Goal: Book appointment/travel/reservation

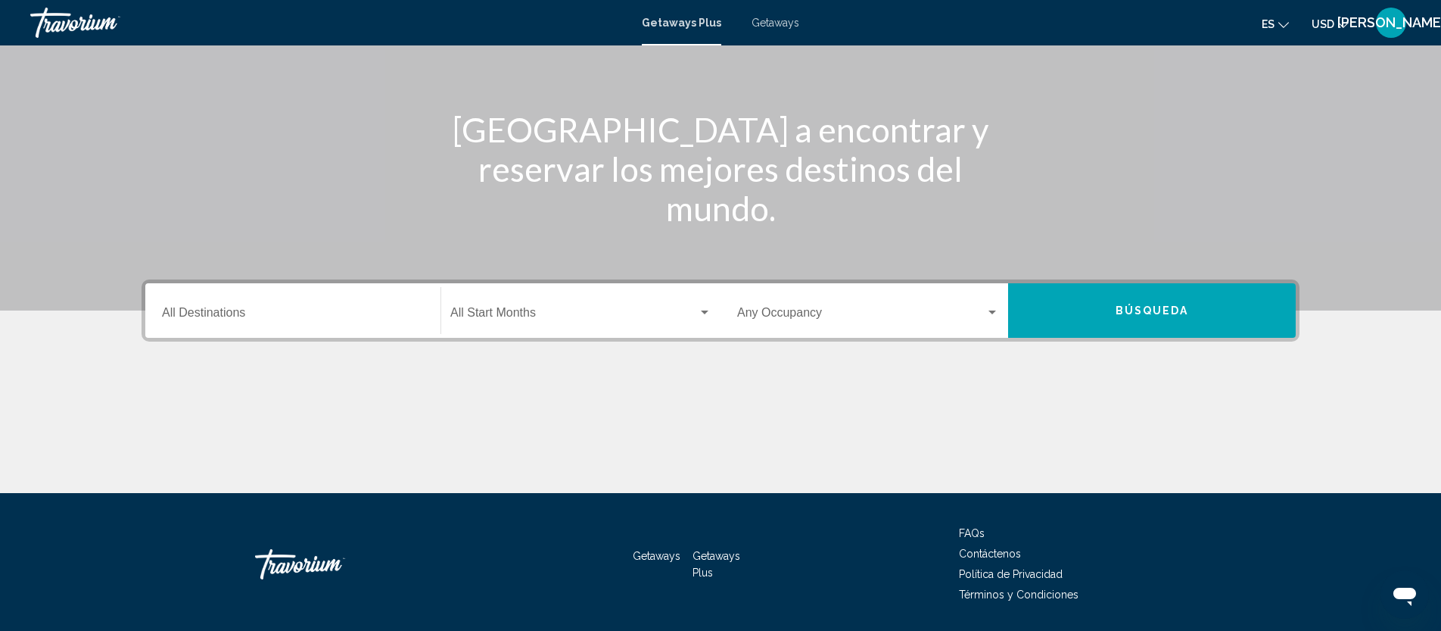
scroll to position [192, 0]
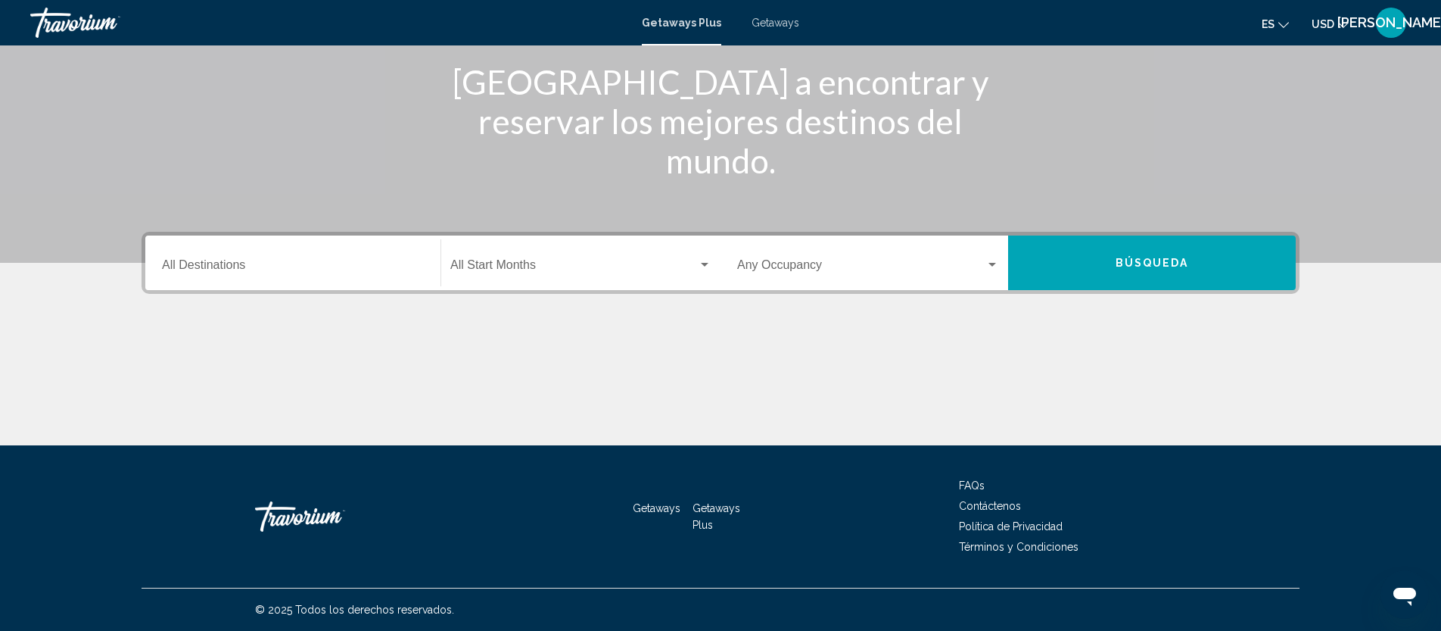
click at [205, 265] on input "Destination All Destinations" at bounding box center [293, 268] width 262 height 14
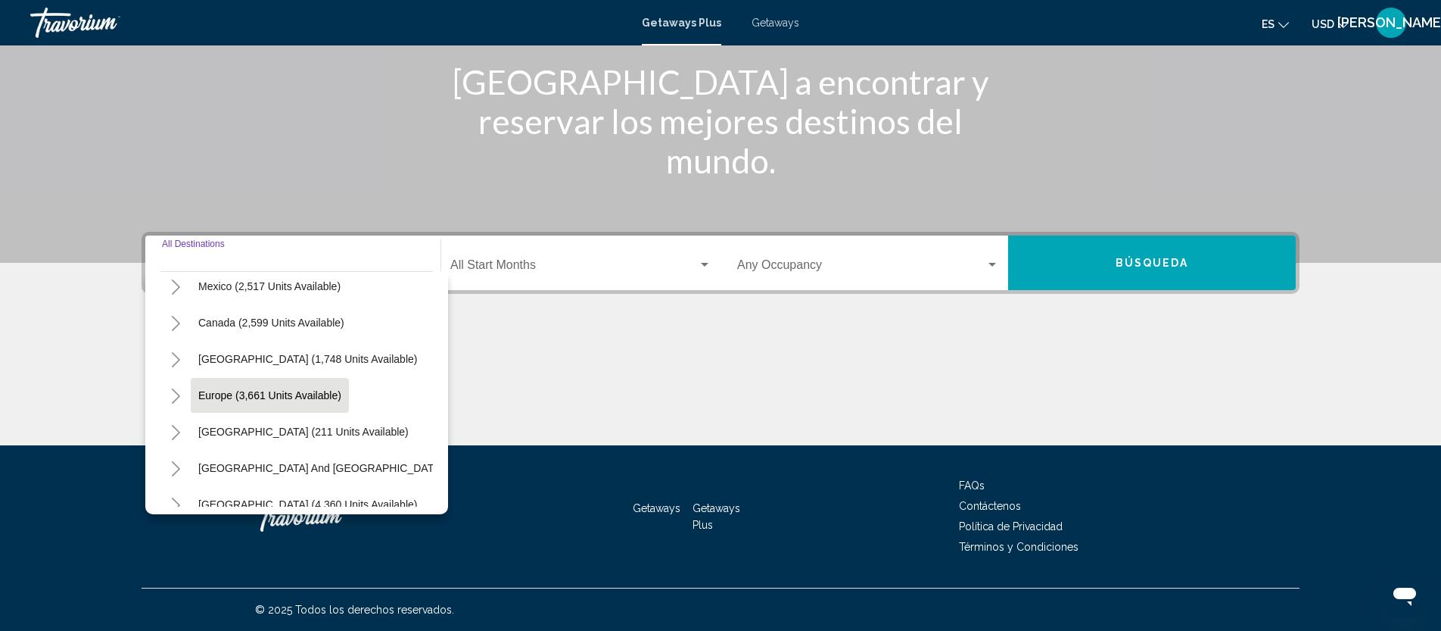
scroll to position [89, 0]
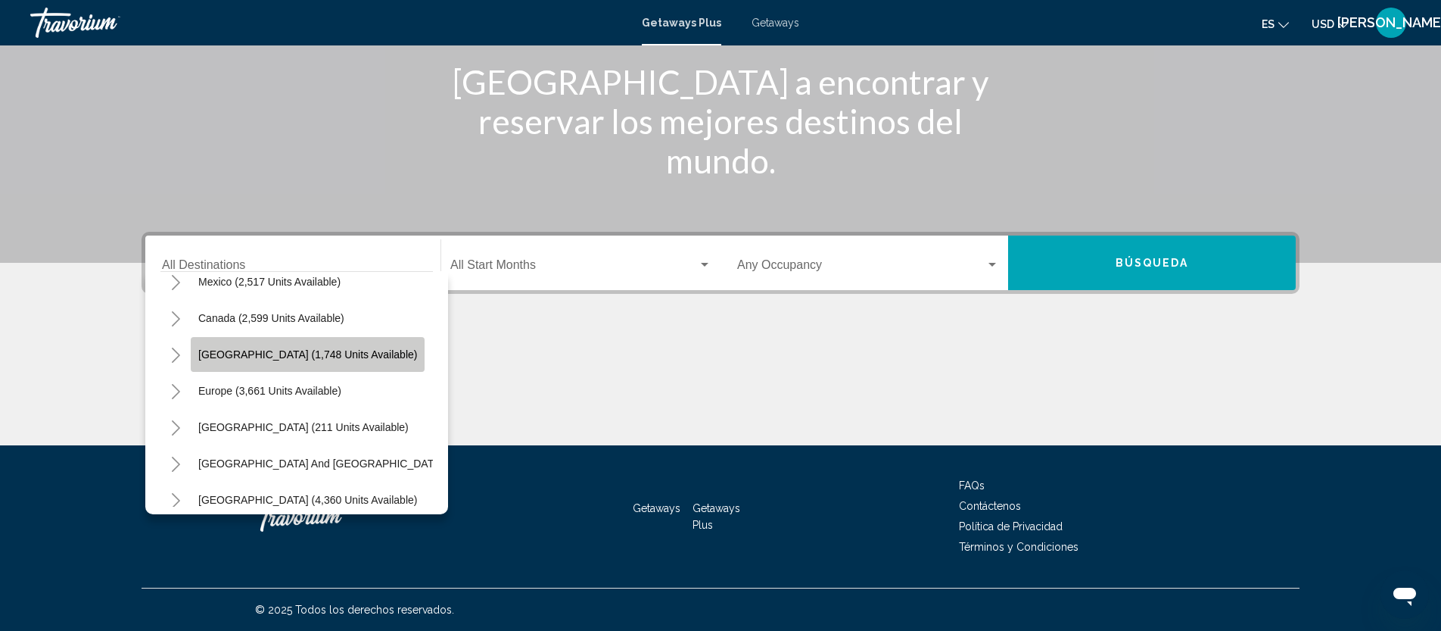
click at [273, 357] on span "[GEOGRAPHIC_DATA] (1,748 units available)" at bounding box center [307, 354] width 219 height 12
type input "**********"
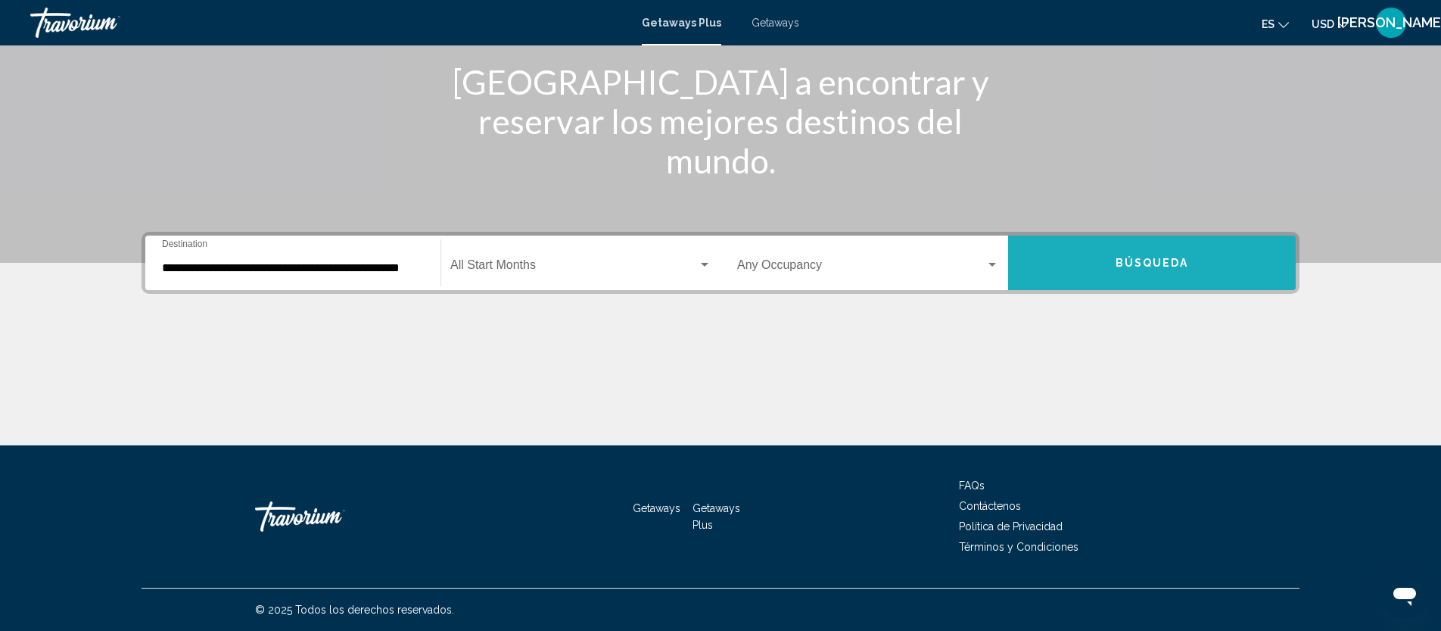
click at [1161, 253] on button "Búsqueda" at bounding box center [1152, 262] width 288 height 55
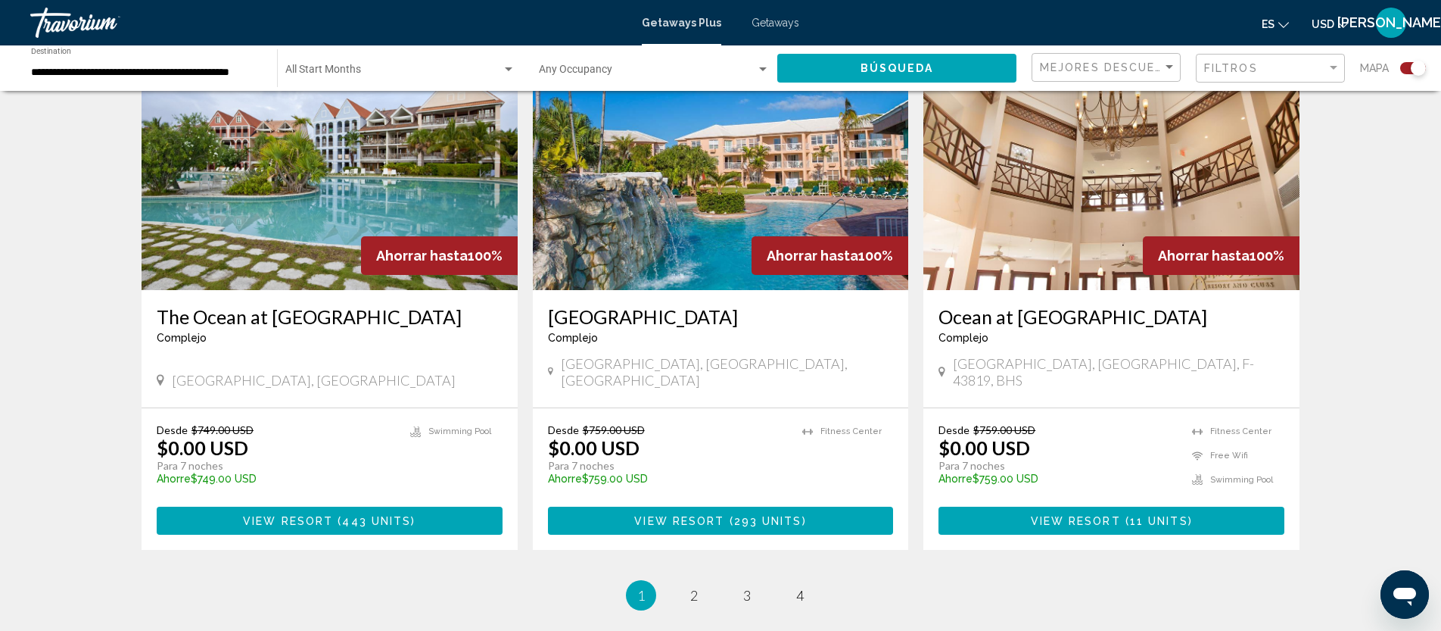
scroll to position [2330, 0]
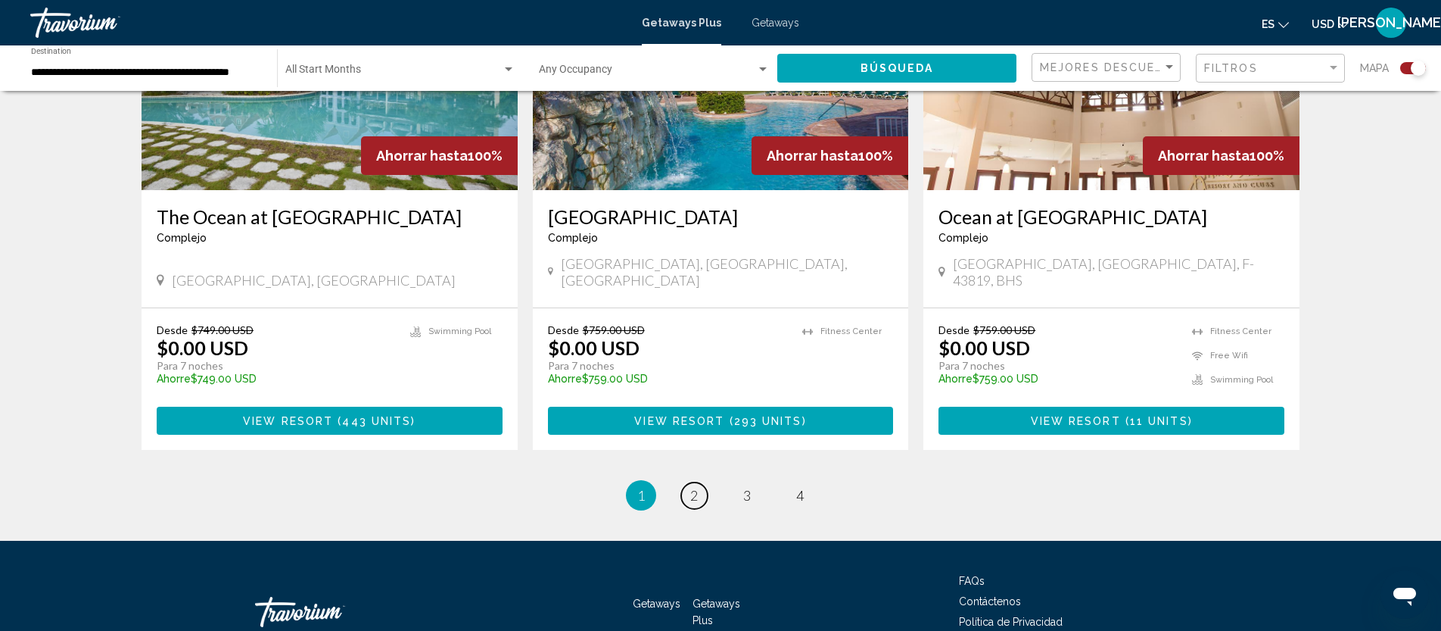
drag, startPoint x: 697, startPoint y: 402, endPoint x: 712, endPoint y: 391, distance: 18.3
click at [697, 487] on span "2" at bounding box center [694, 495] width 8 height 17
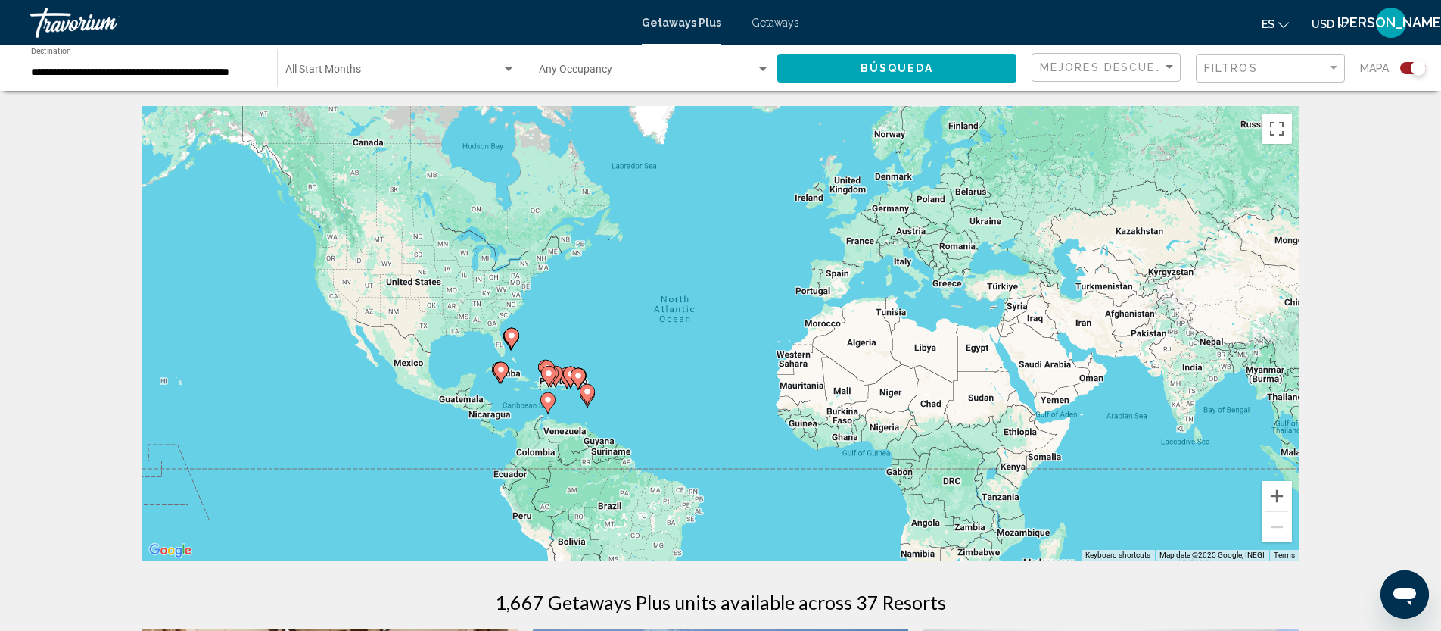
click at [145, 69] on input "**********" at bounding box center [146, 73] width 231 height 12
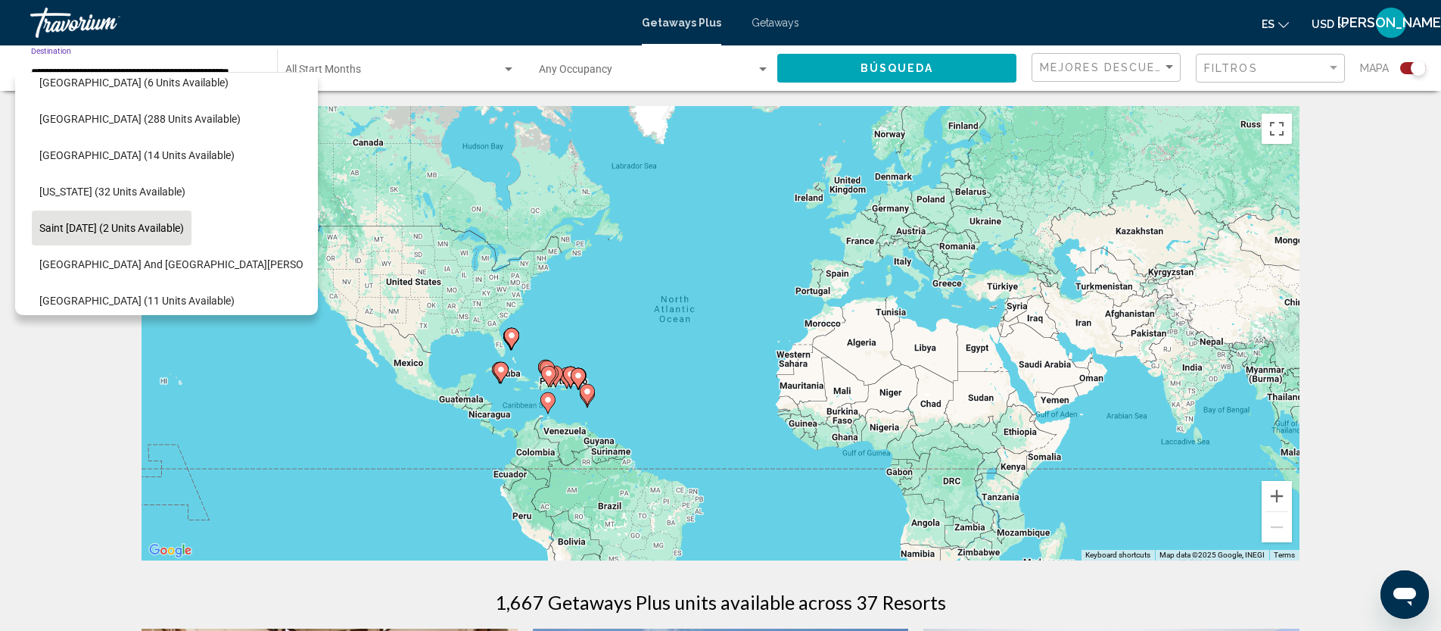
scroll to position [276, 14]
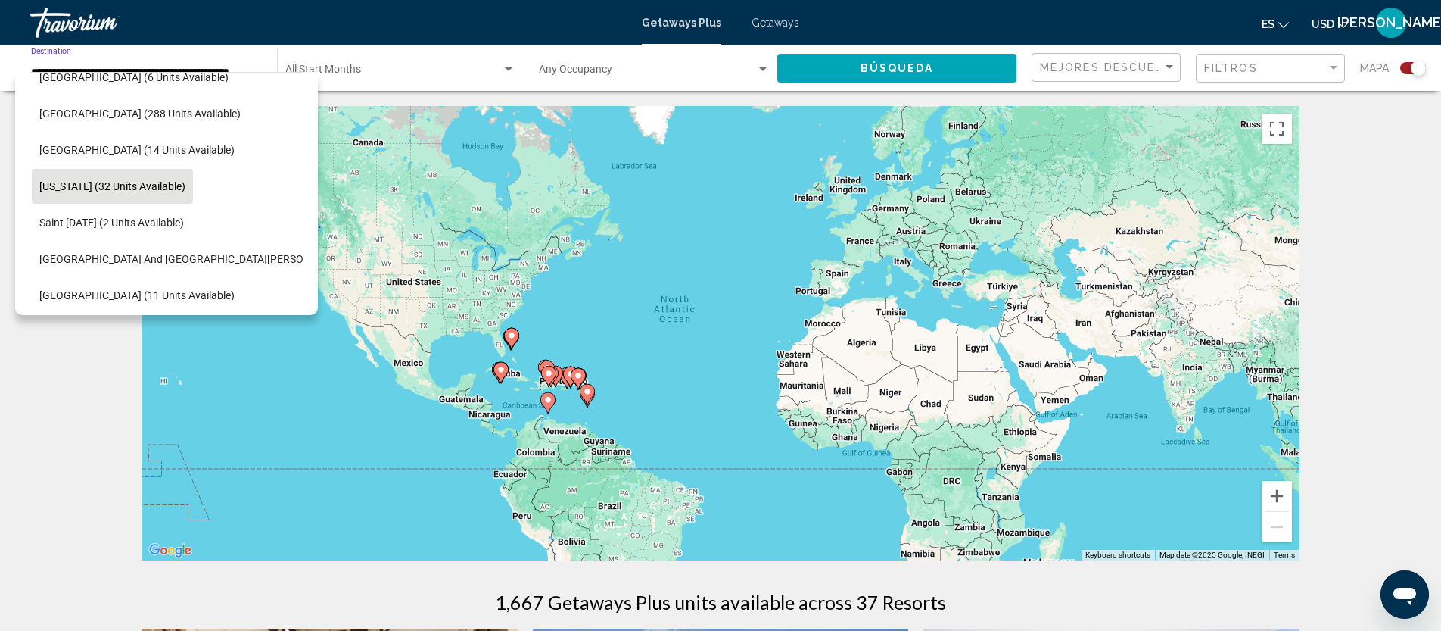
click at [168, 189] on span "[US_STATE] (32 units available)" at bounding box center [112, 186] width 146 height 12
type input "**********"
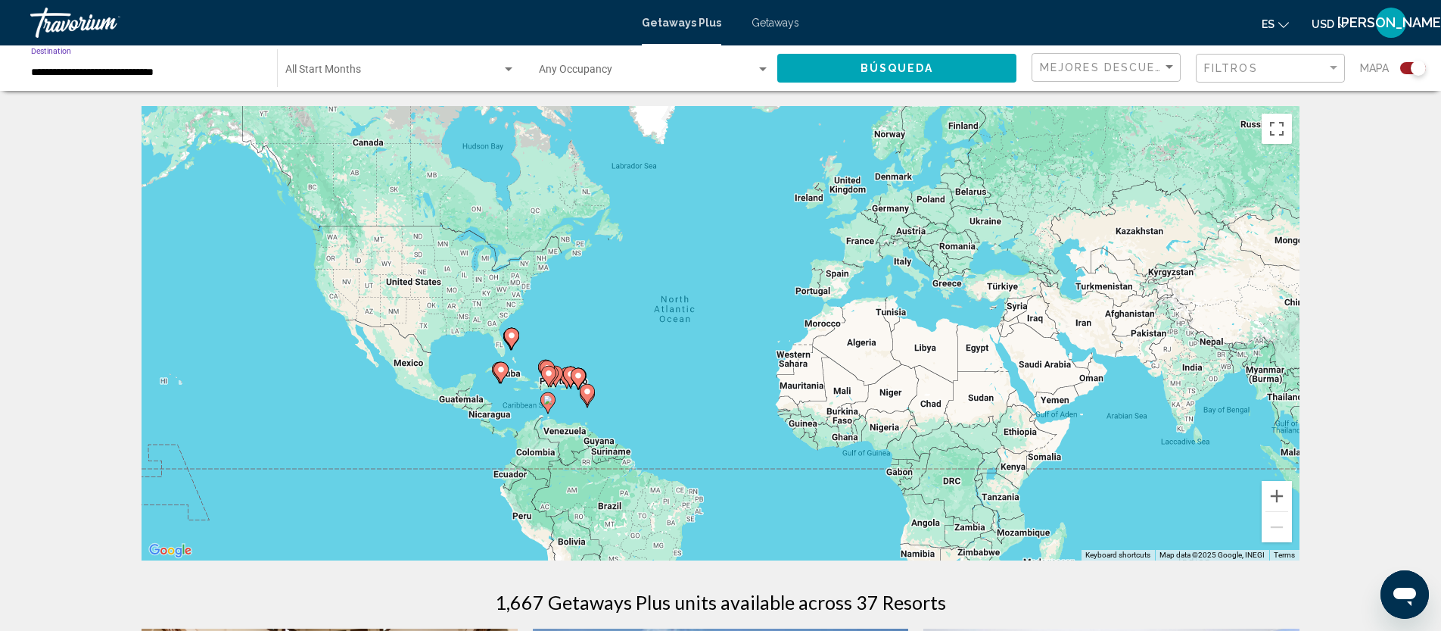
click at [951, 70] on button "Búsqueda" at bounding box center [897, 68] width 239 height 28
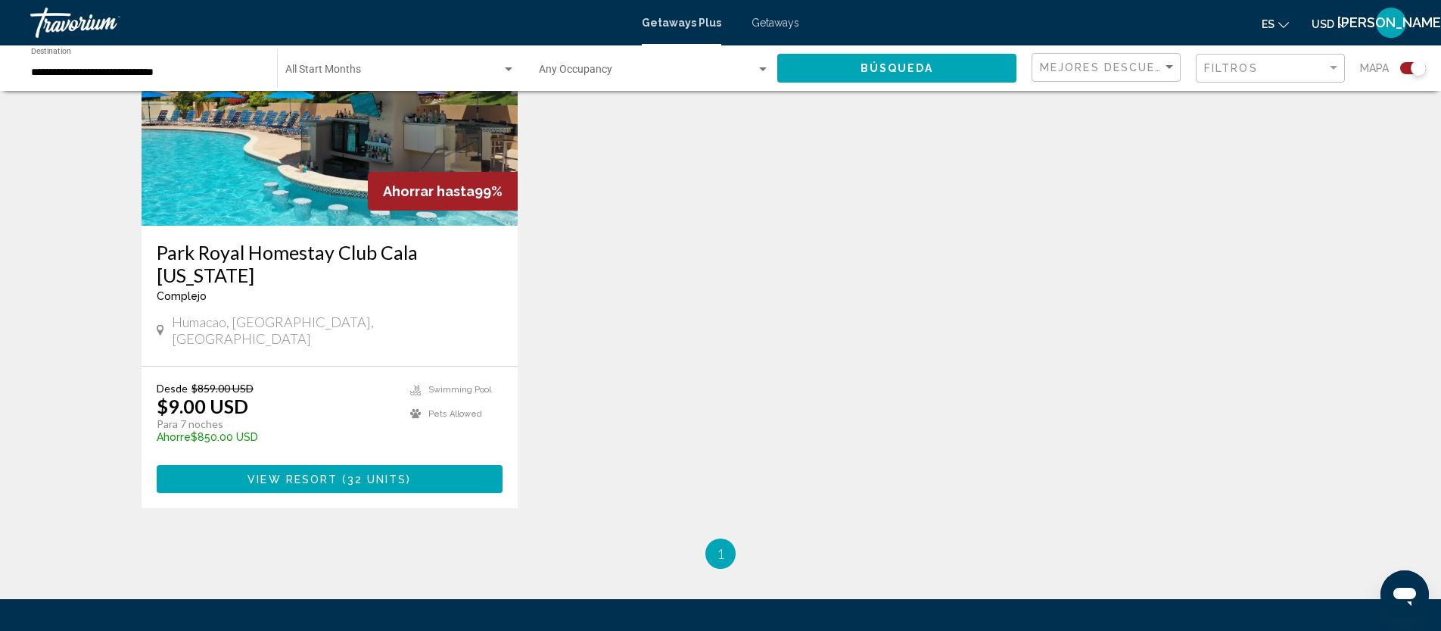
scroll to position [782, 0]
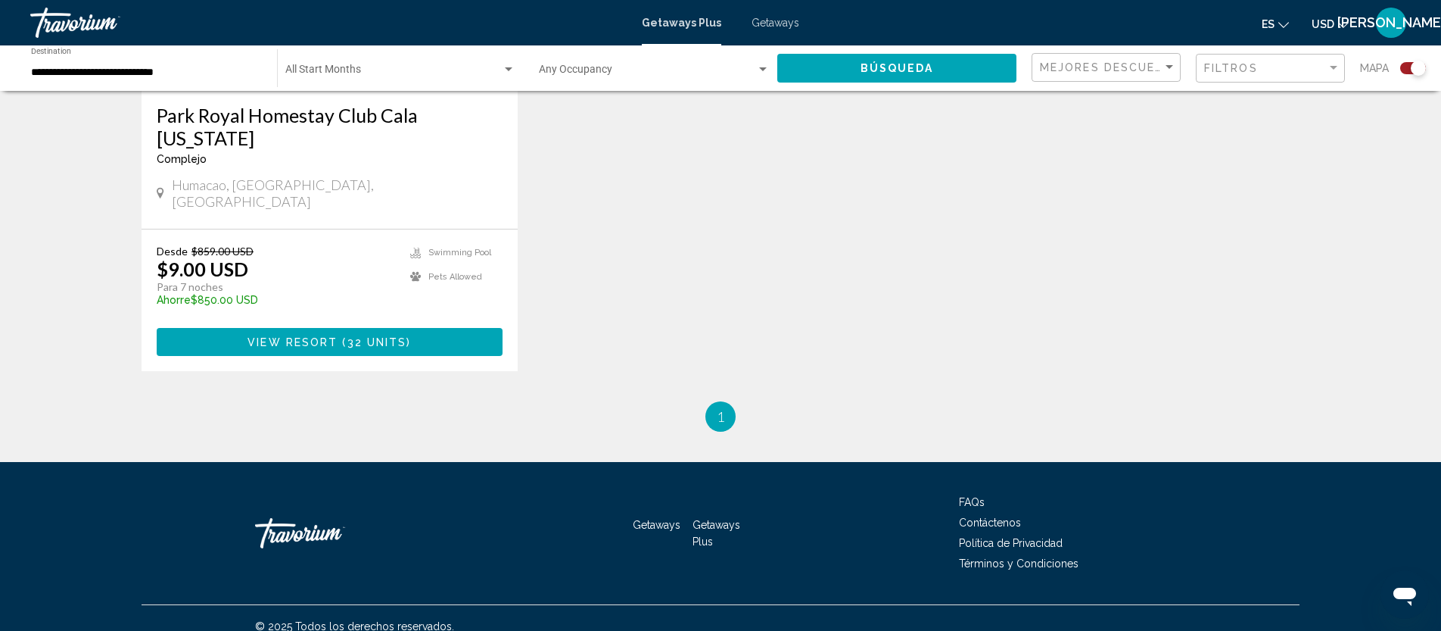
drag, startPoint x: 375, startPoint y: 328, endPoint x: 391, endPoint y: 323, distance: 16.8
click at [376, 336] on span "32 units" at bounding box center [377, 342] width 60 height 12
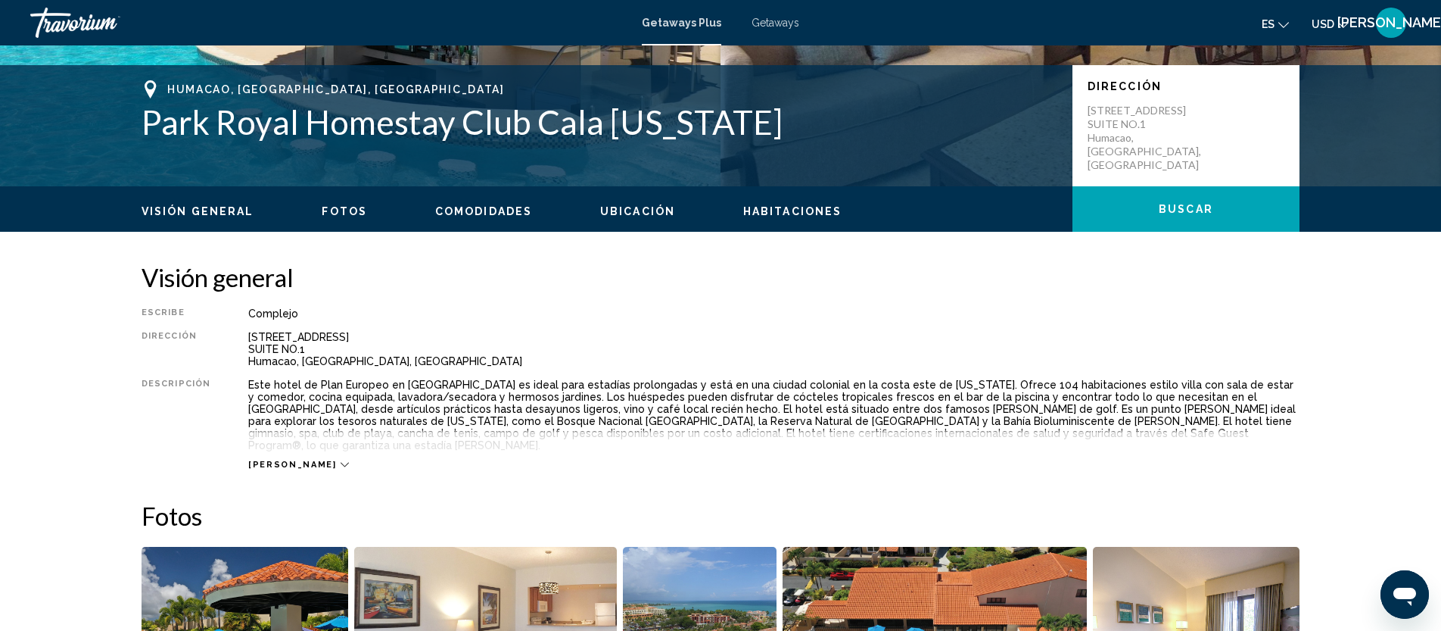
scroll to position [331, 0]
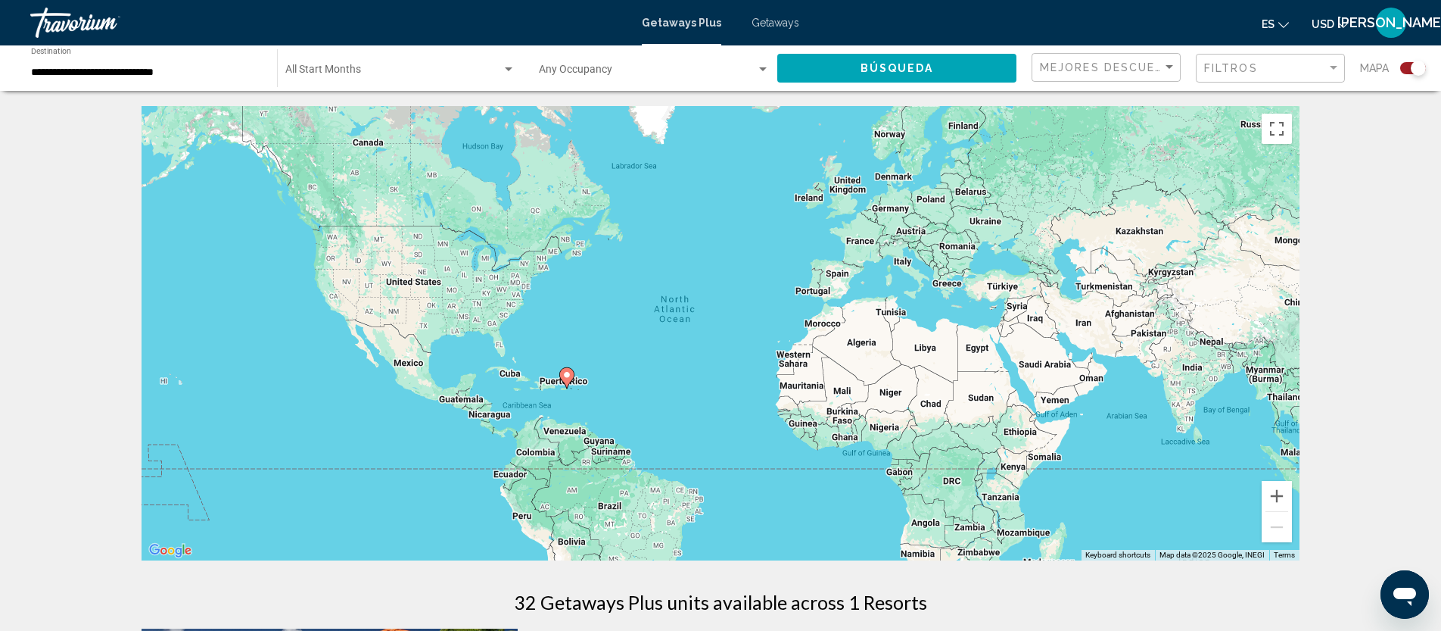
click at [229, 67] on input "**********" at bounding box center [146, 73] width 231 height 12
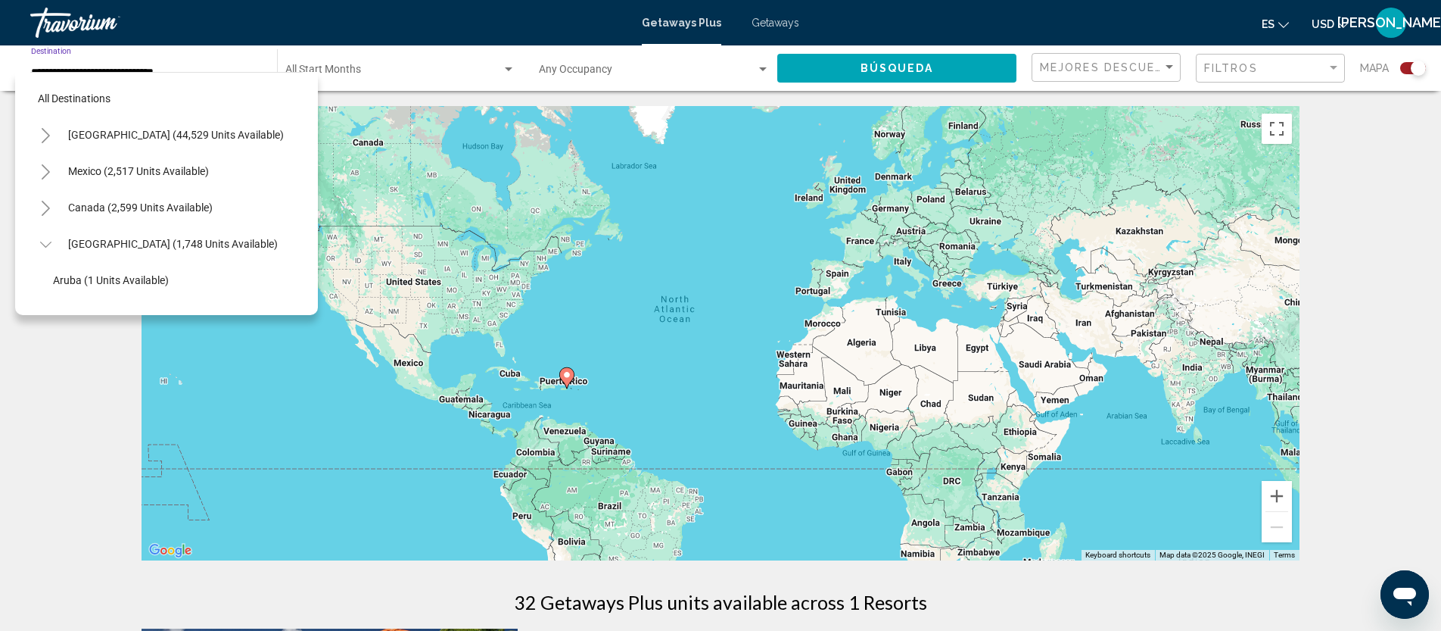
scroll to position [272, 0]
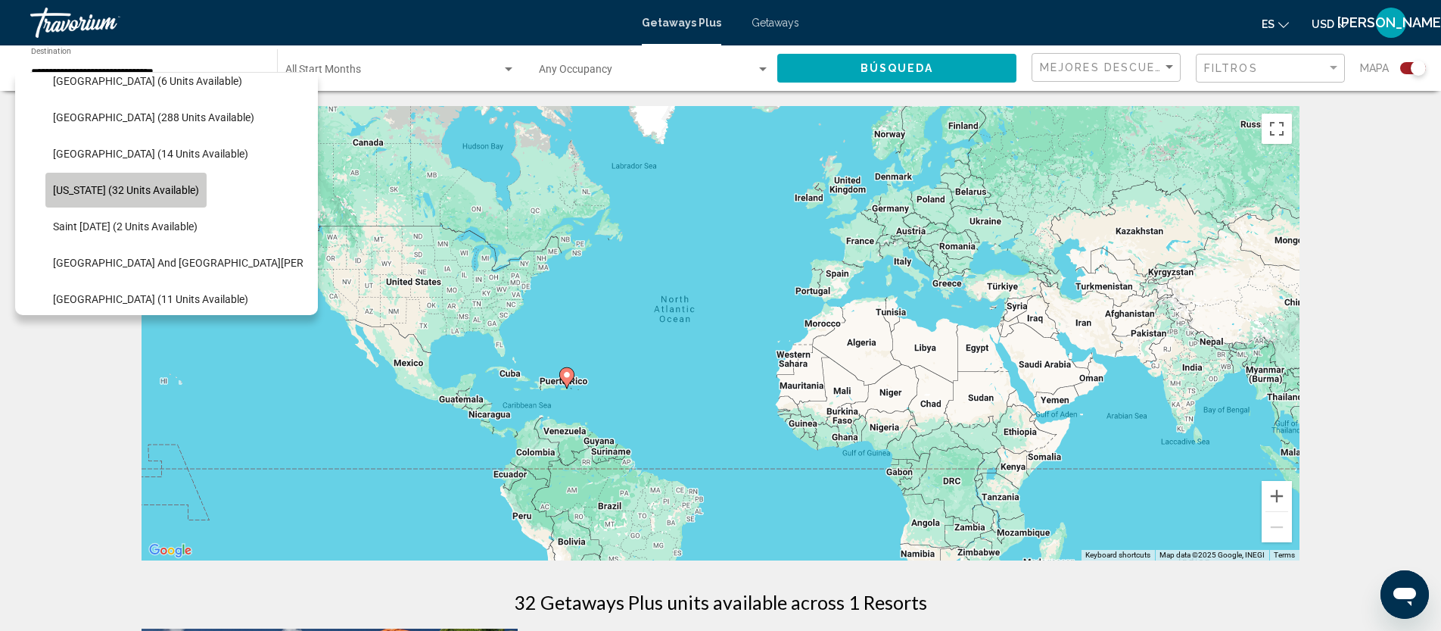
click at [116, 192] on span "[US_STATE] (32 units available)" at bounding box center [126, 190] width 146 height 12
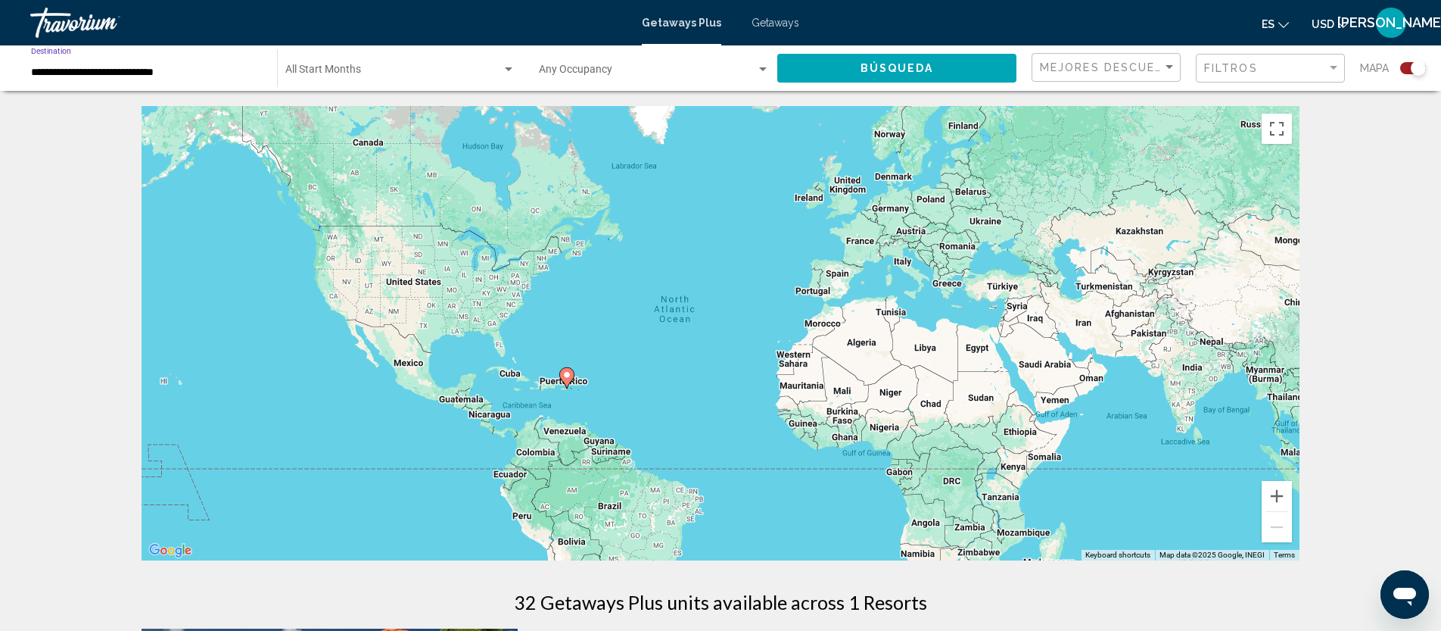
click at [893, 70] on span "Búsqueda" at bounding box center [897, 69] width 73 height 12
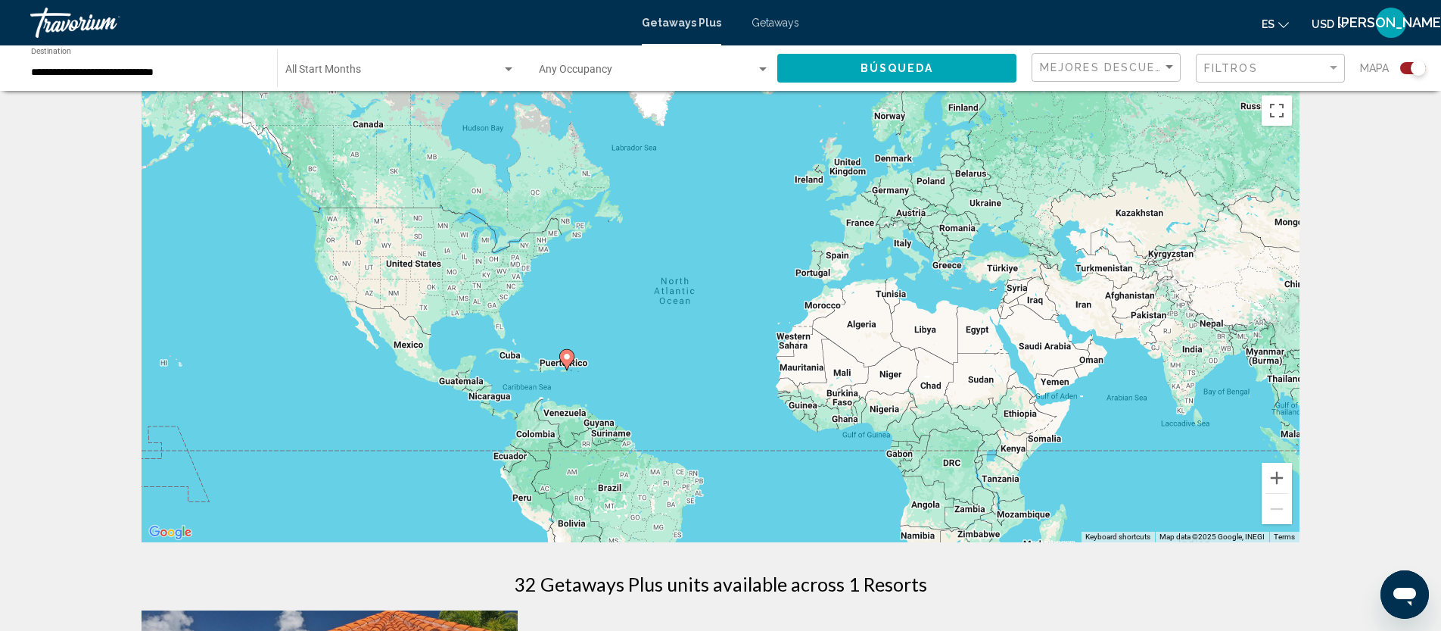
scroll to position [0, 0]
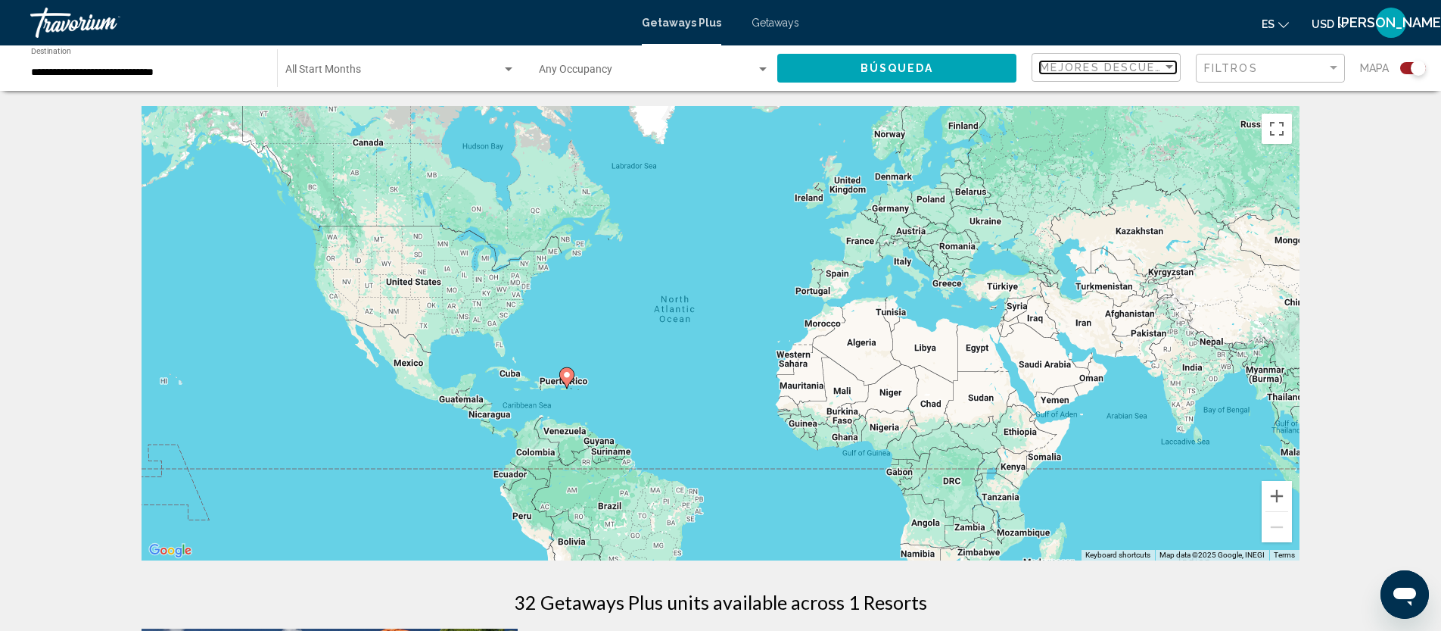
click at [1167, 68] on div "Sort by" at bounding box center [1170, 67] width 8 height 4
click at [1133, 97] on span "Precio más bajo" at bounding box center [1107, 99] width 136 height 32
click at [1223, 75] on div "Filtros" at bounding box center [1272, 69] width 136 height 28
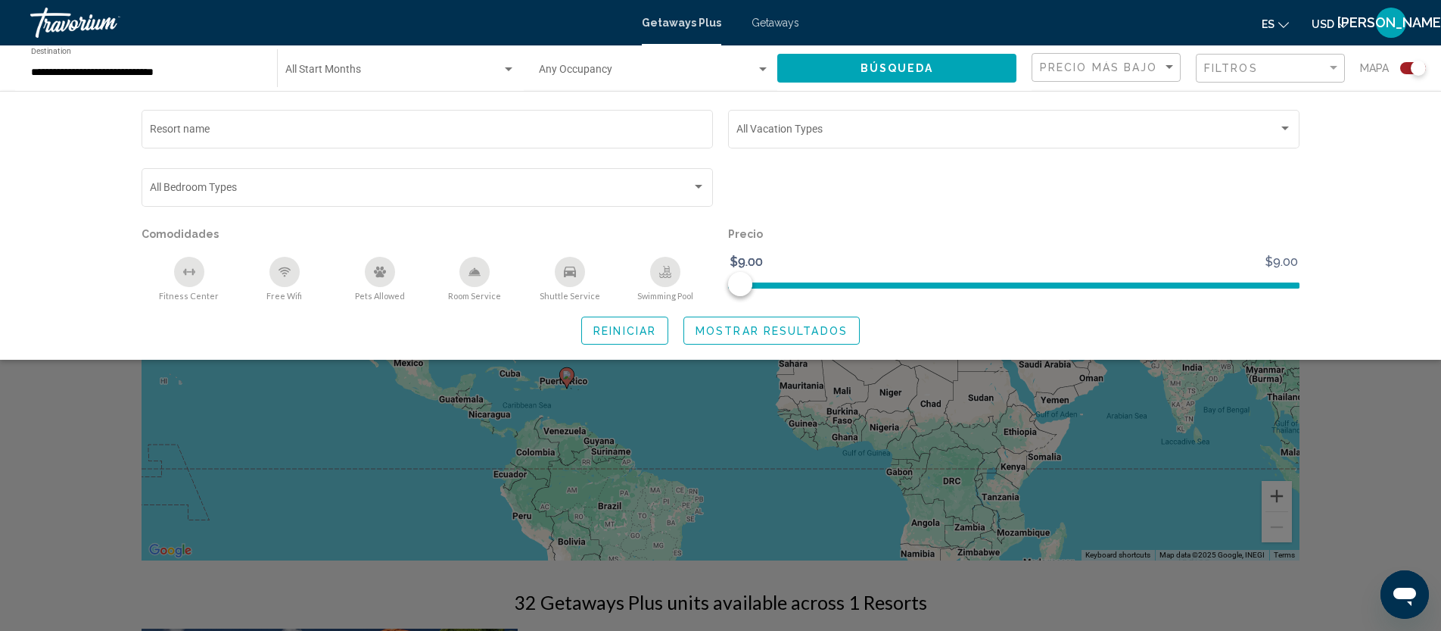
click at [992, 187] on div "Search widget" at bounding box center [1014, 194] width 587 height 58
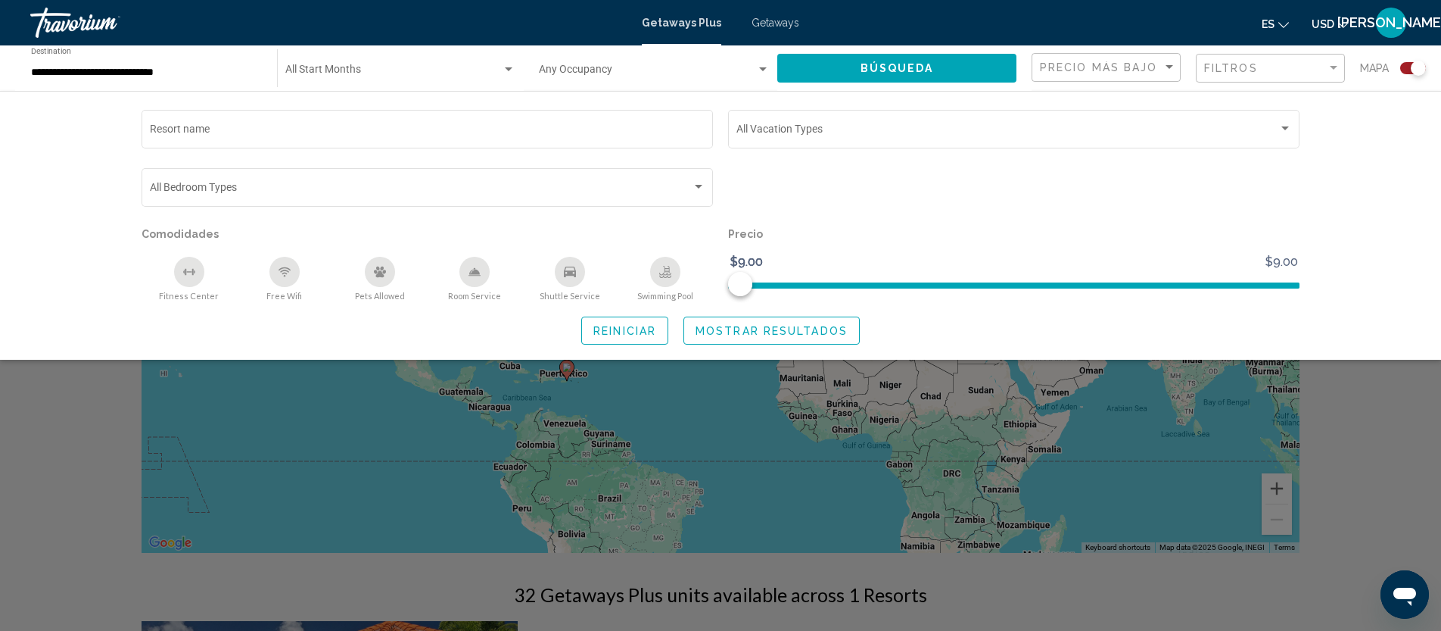
scroll to position [10, 0]
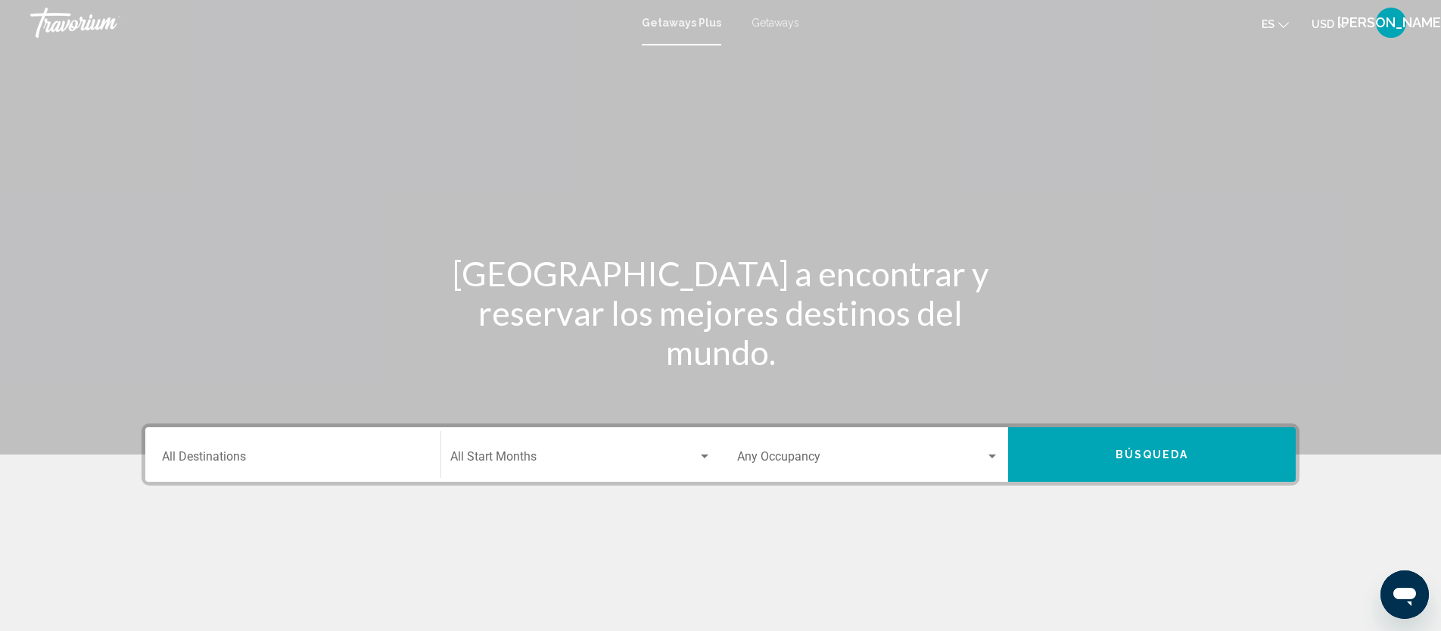
click at [408, 451] on div "Destination All Destinations" at bounding box center [293, 455] width 262 height 48
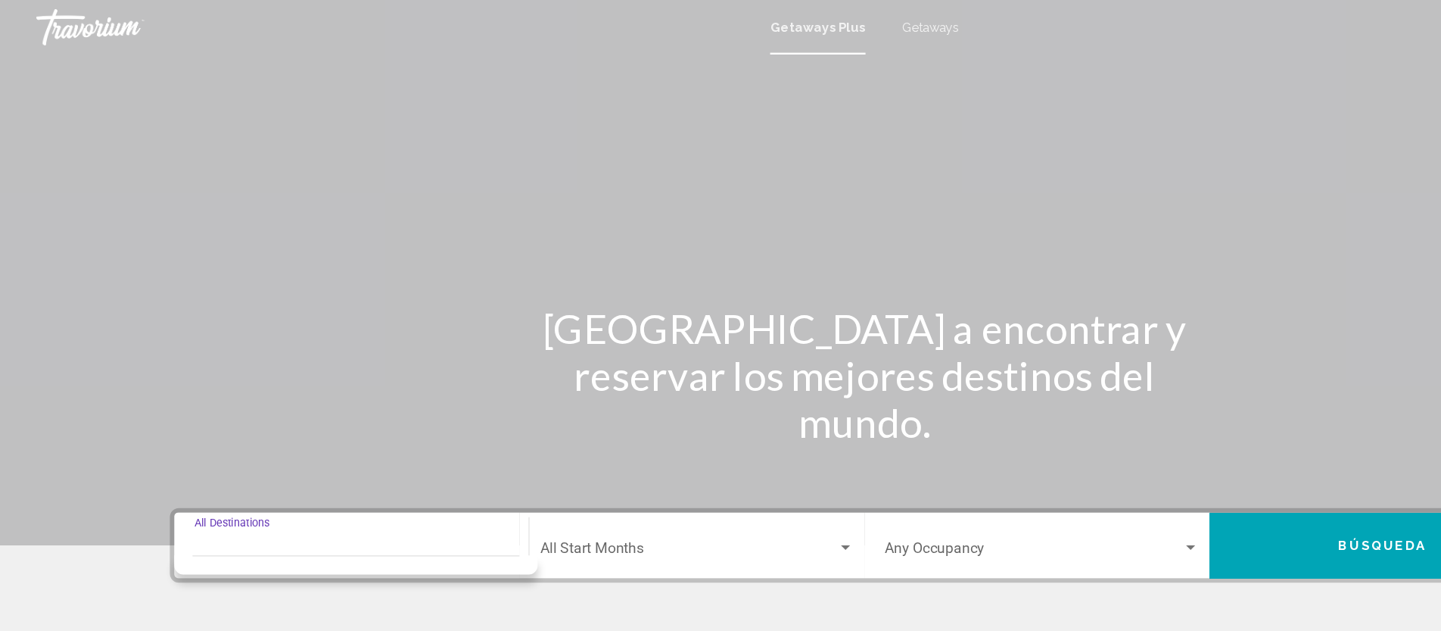
click at [235, 457] on input "Destination All Destinations" at bounding box center [293, 460] width 262 height 14
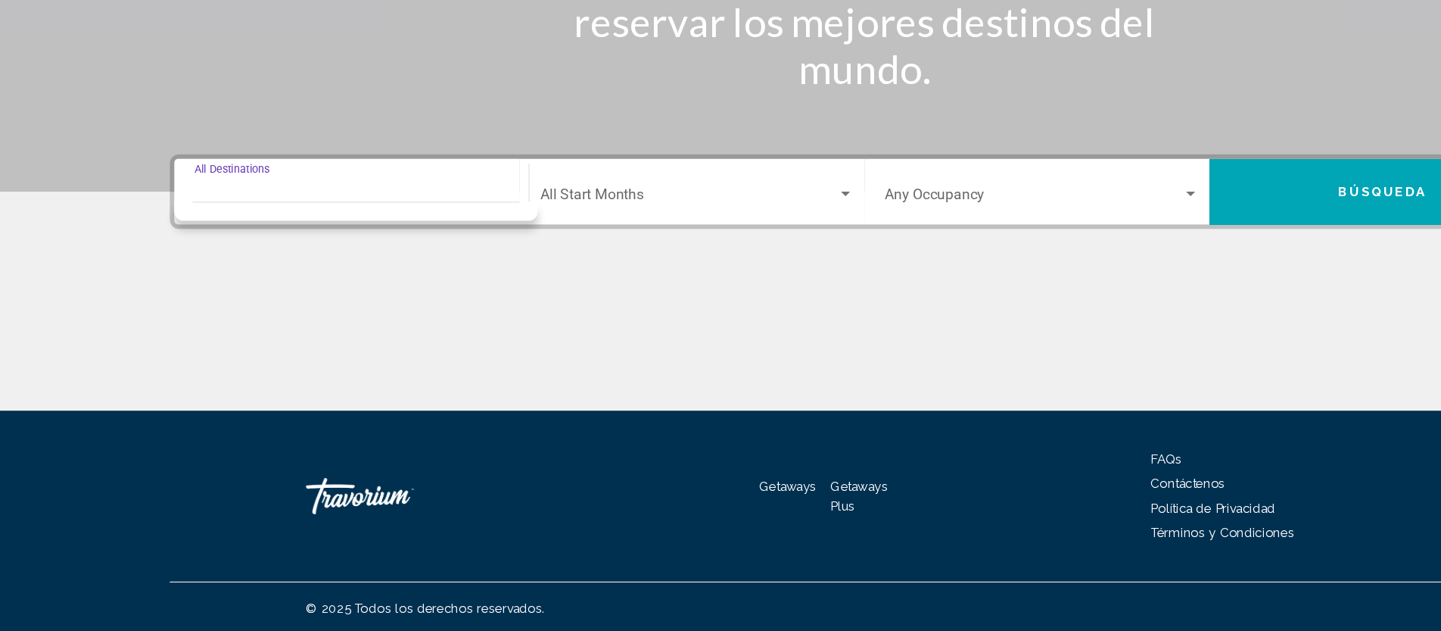
scroll to position [192, 0]
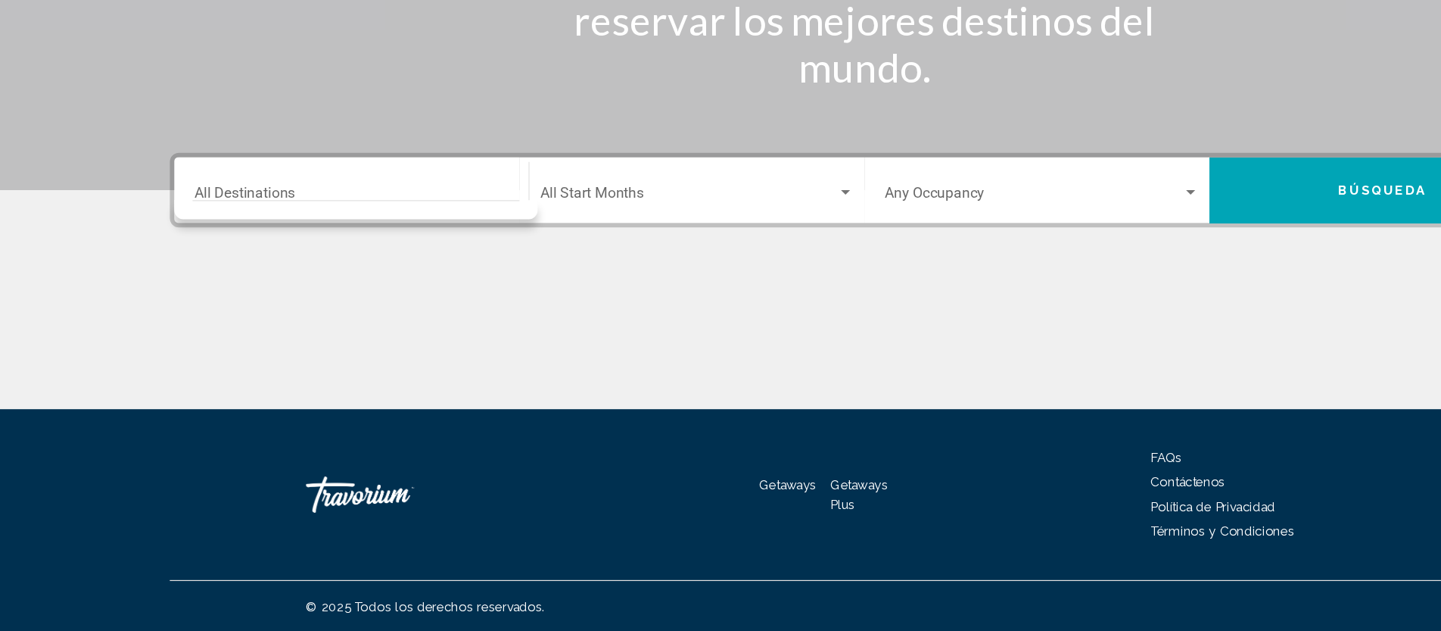
click at [522, 276] on div "Start Month All Start Months" at bounding box center [580, 263] width 261 height 48
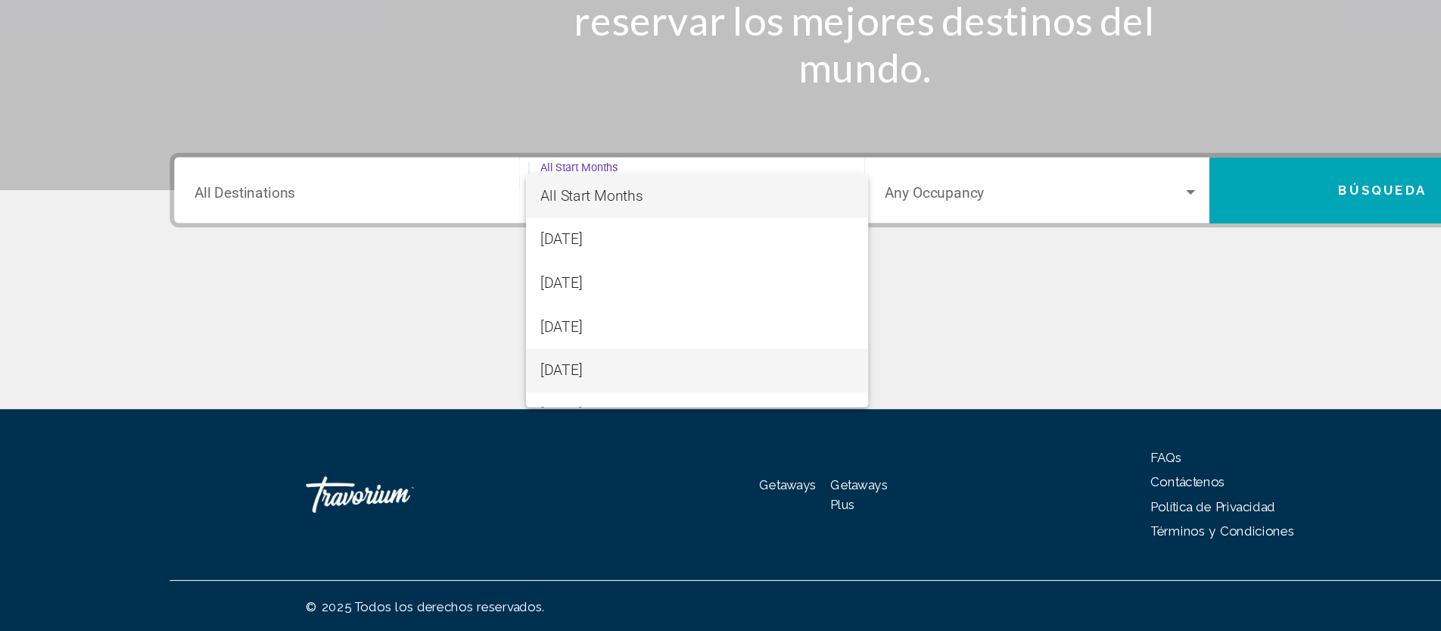
click at [539, 410] on span "[DATE]" at bounding box center [580, 413] width 261 height 36
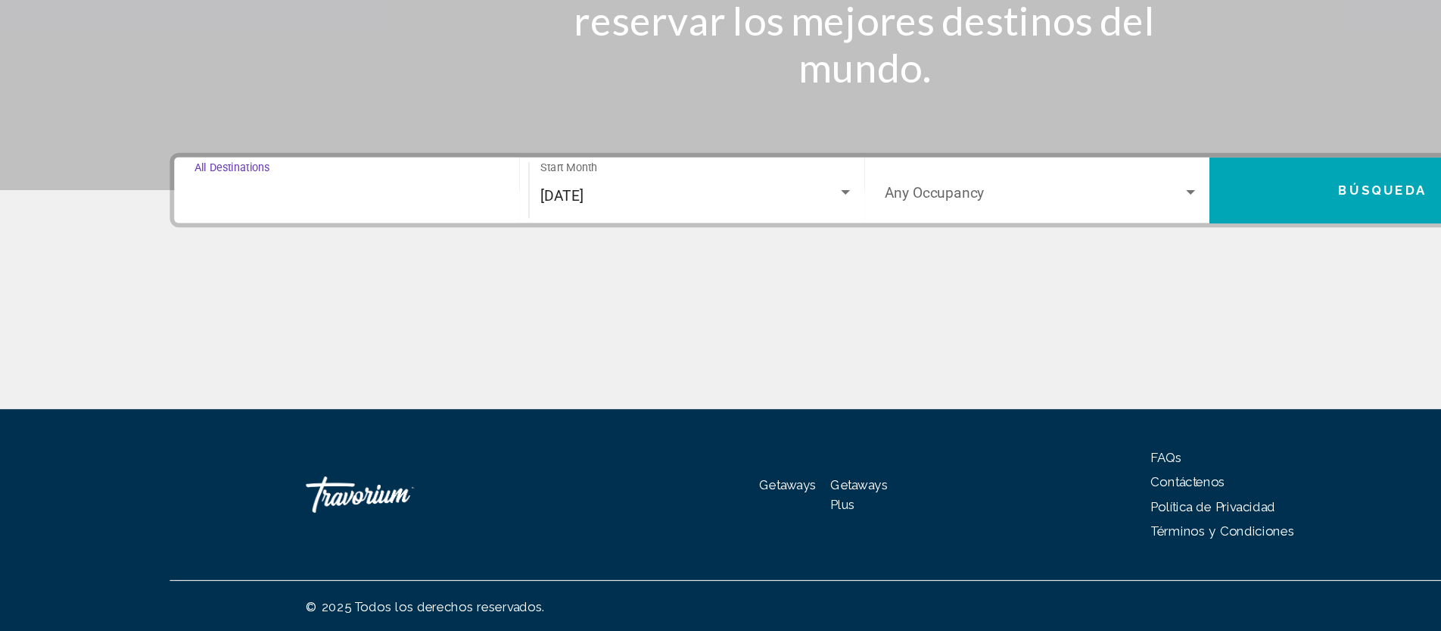
click at [382, 263] on input "Destination All Destinations" at bounding box center [293, 268] width 262 height 14
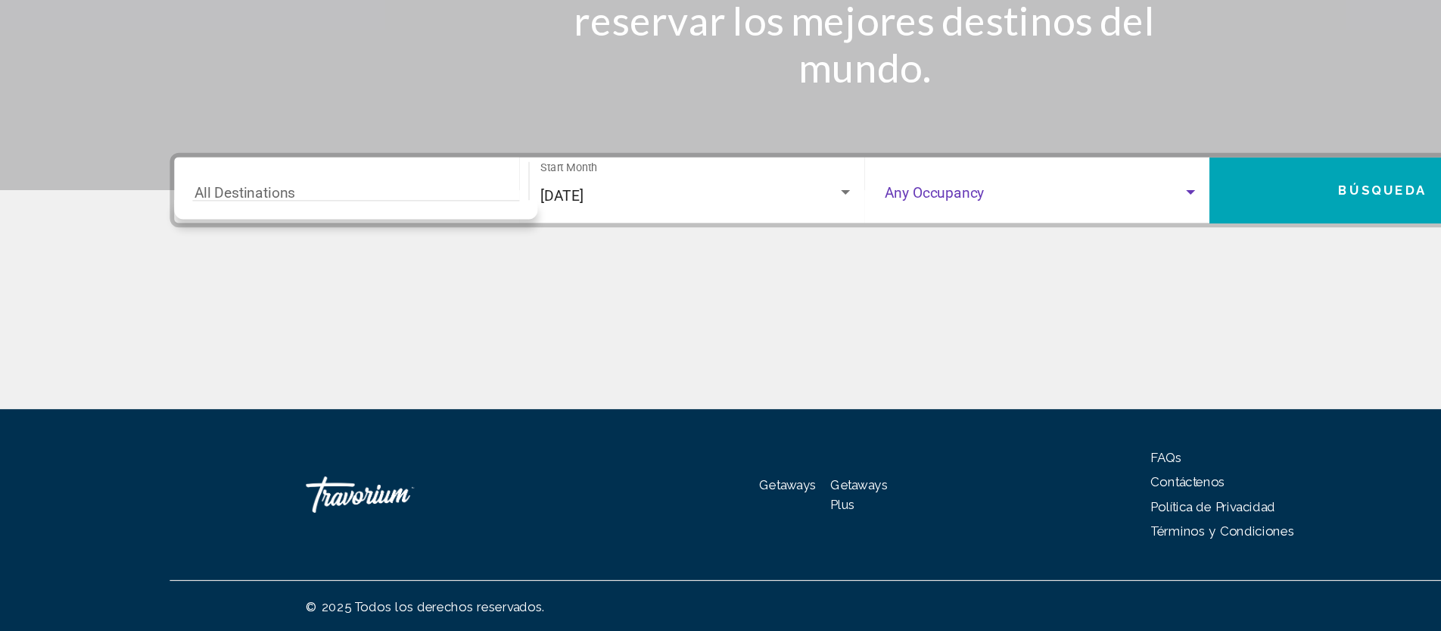
click at [821, 263] on span "Search widget" at bounding box center [861, 268] width 248 height 14
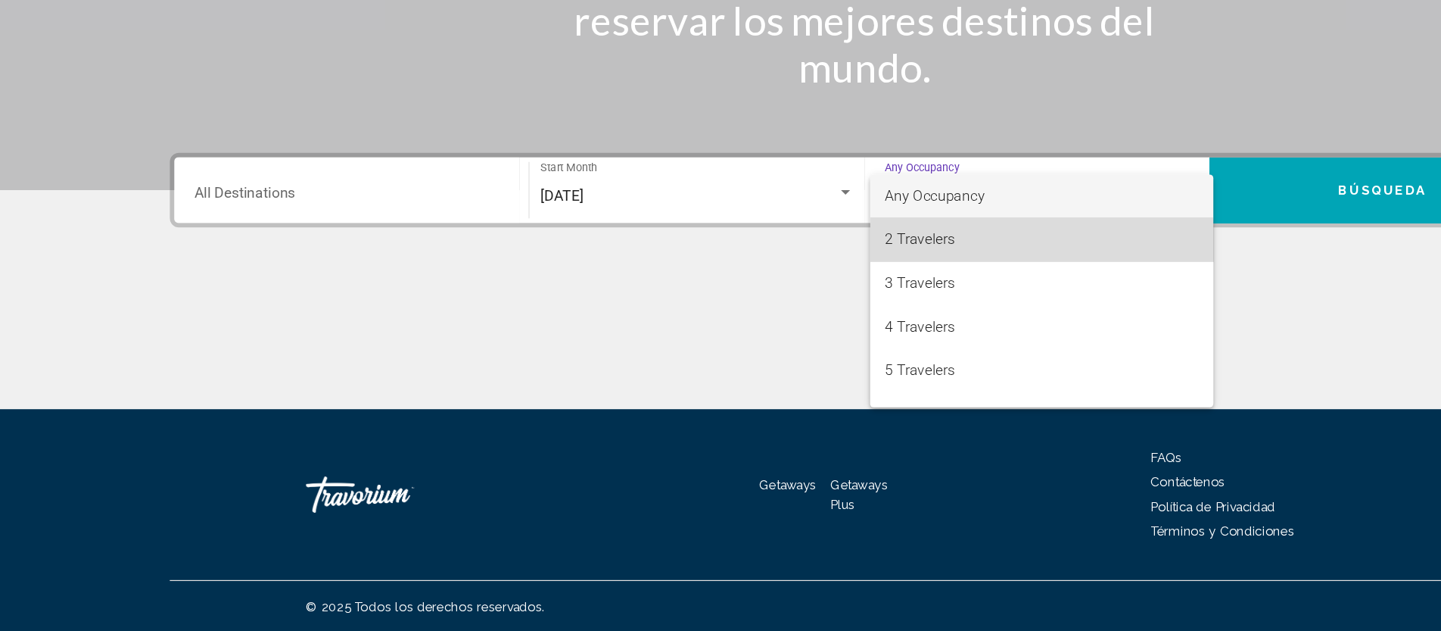
click at [786, 308] on span "2 Travelers" at bounding box center [868, 304] width 262 height 36
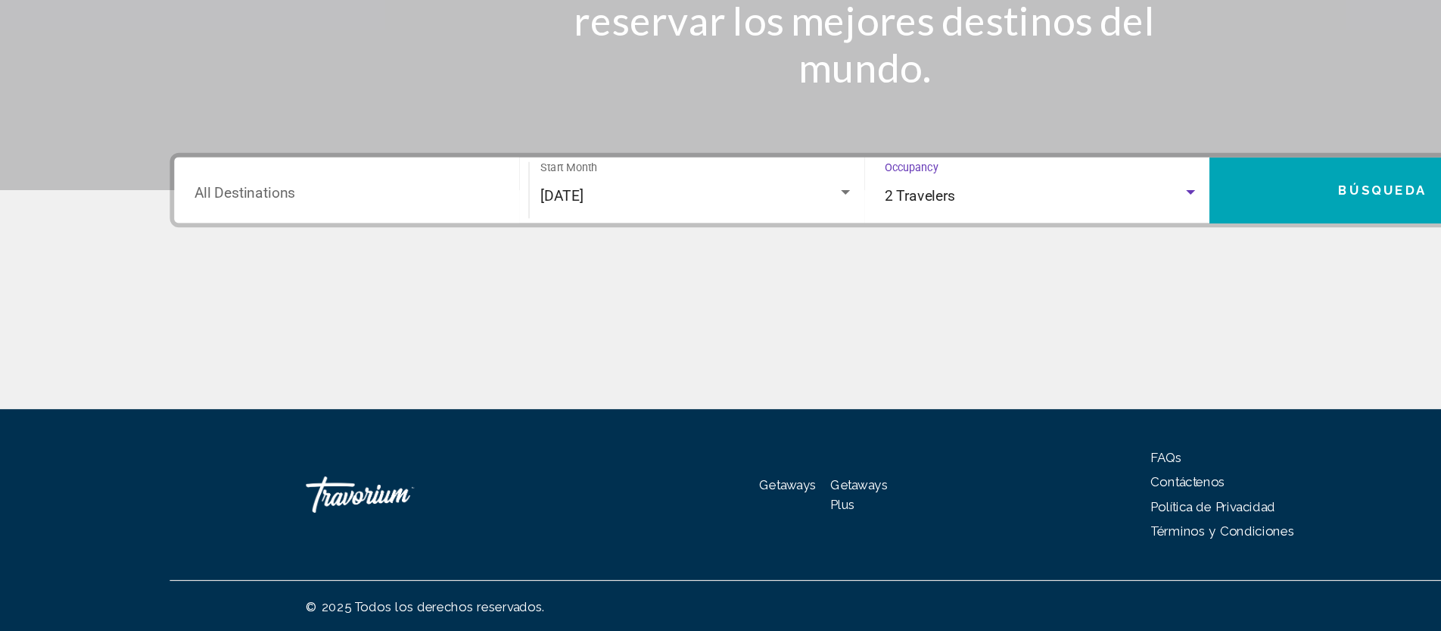
click at [1102, 266] on button "Búsqueda" at bounding box center [1152, 262] width 288 height 55
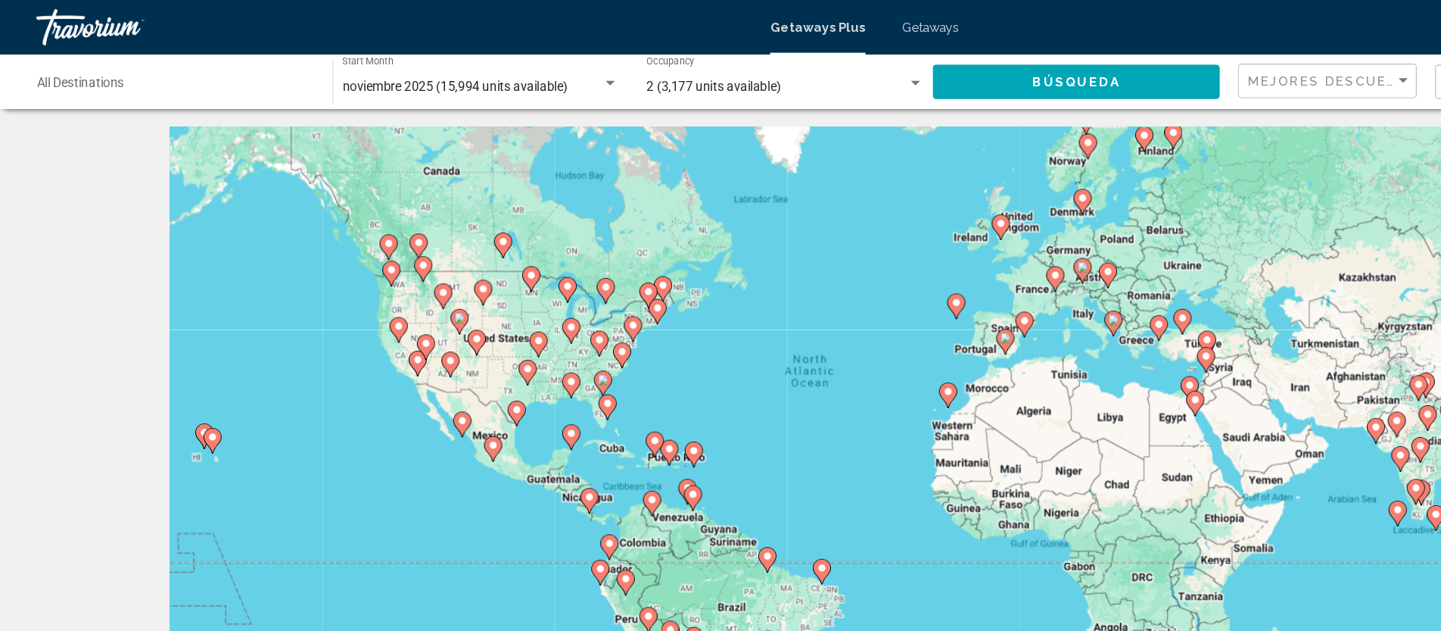
click at [168, 61] on div "Destination All Destinations" at bounding box center [146, 69] width 231 height 42
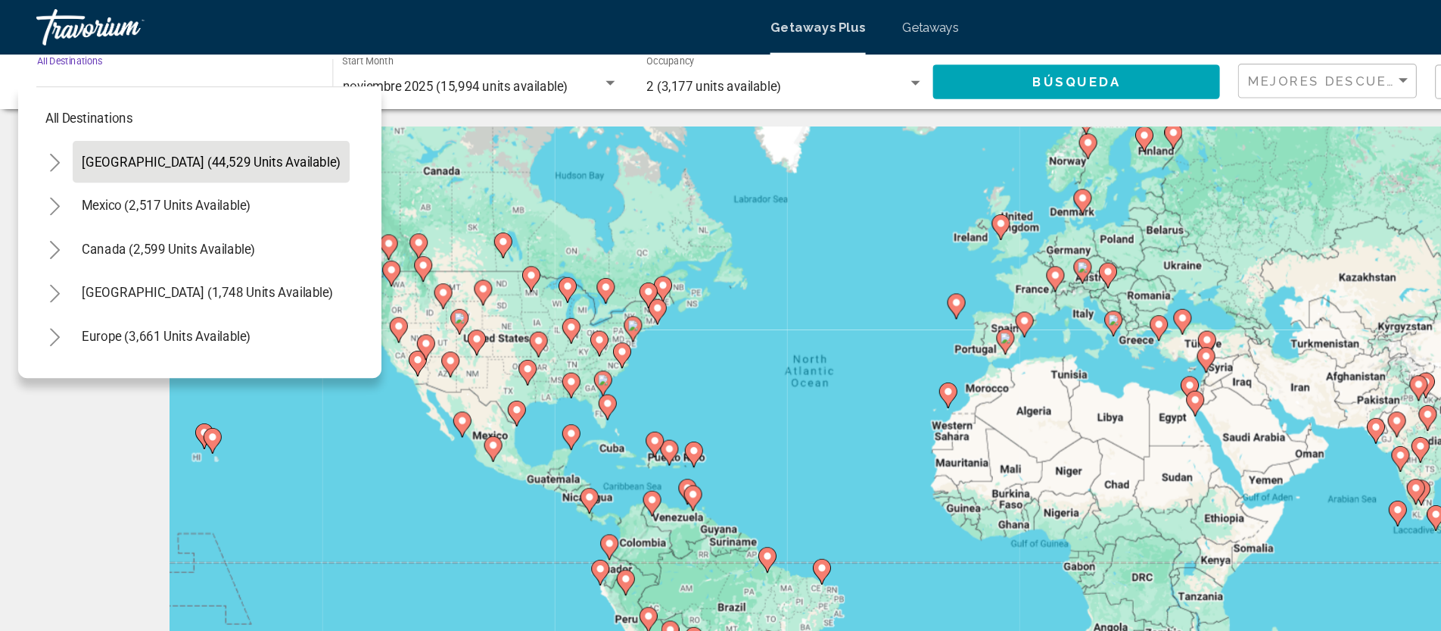
scroll to position [1, 0]
click at [139, 238] on span "[GEOGRAPHIC_DATA] (1,748 units available)" at bounding box center [173, 243] width 210 height 12
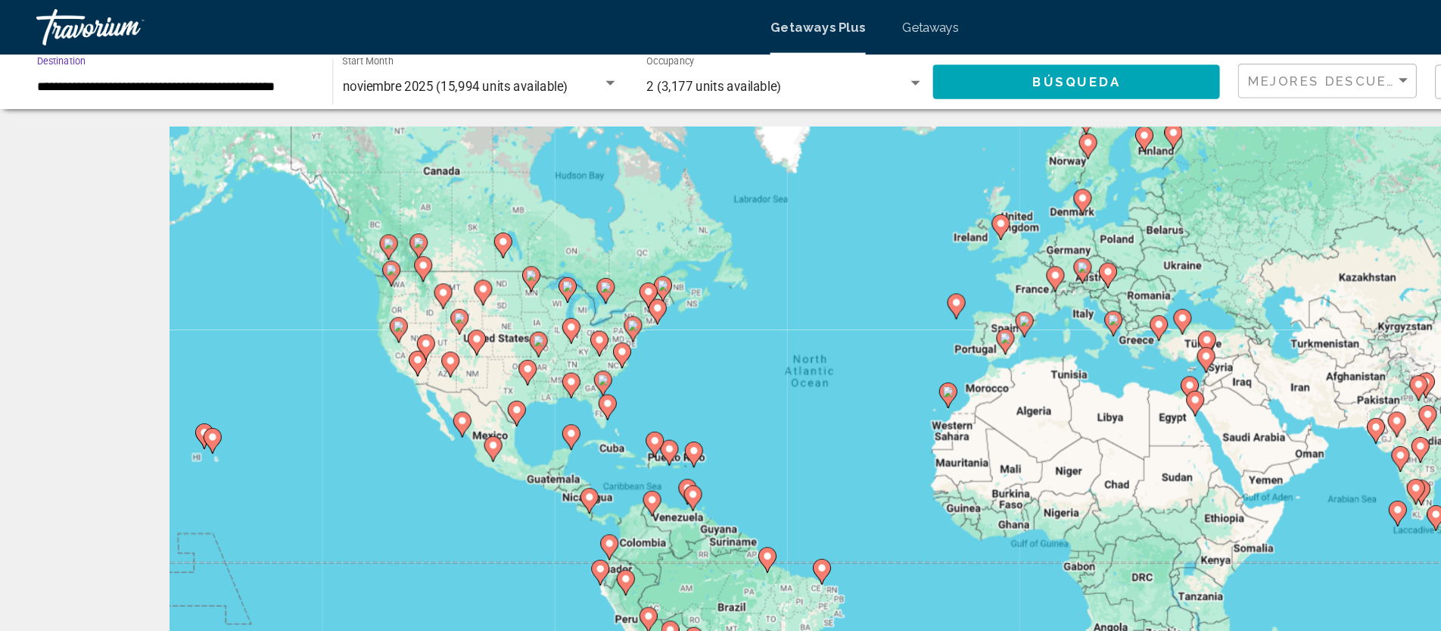
click at [179, 75] on input "**********" at bounding box center [146, 73] width 231 height 12
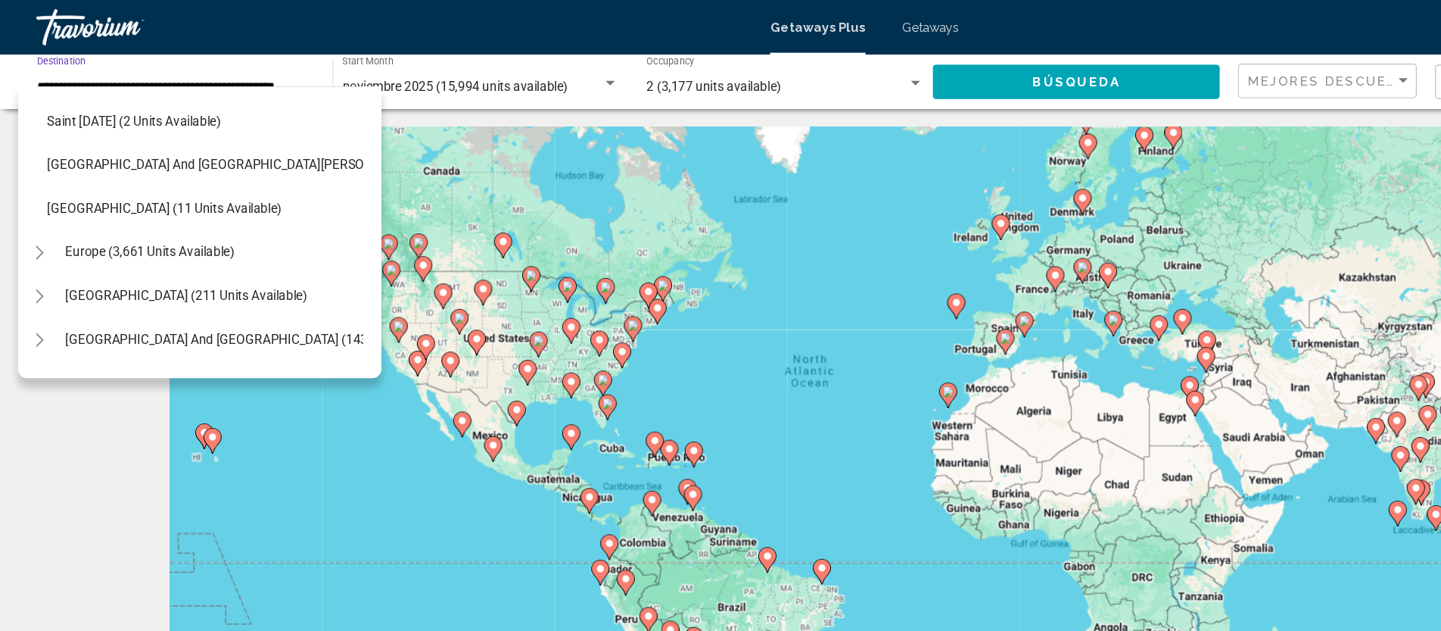
scroll to position [406, 14]
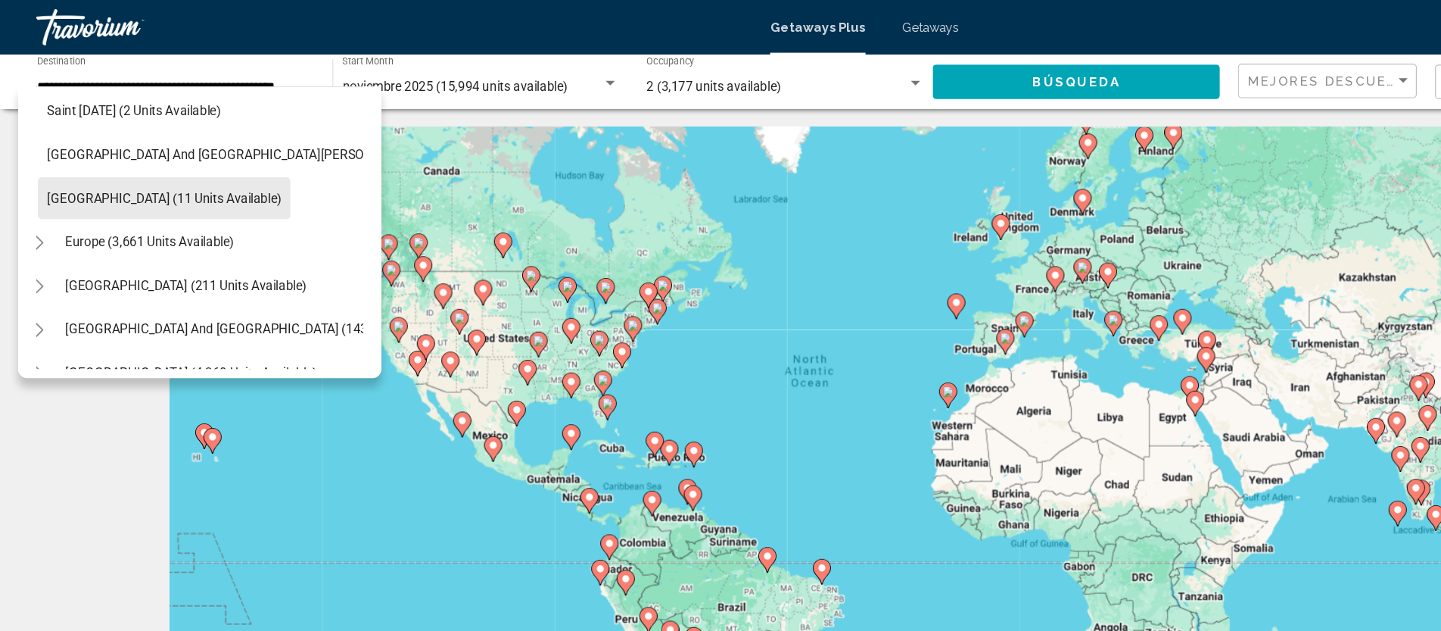
click at [164, 174] on button "[GEOGRAPHIC_DATA] (11 units available)" at bounding box center [137, 165] width 210 height 35
type input "**********"
